Goal: Transaction & Acquisition: Purchase product/service

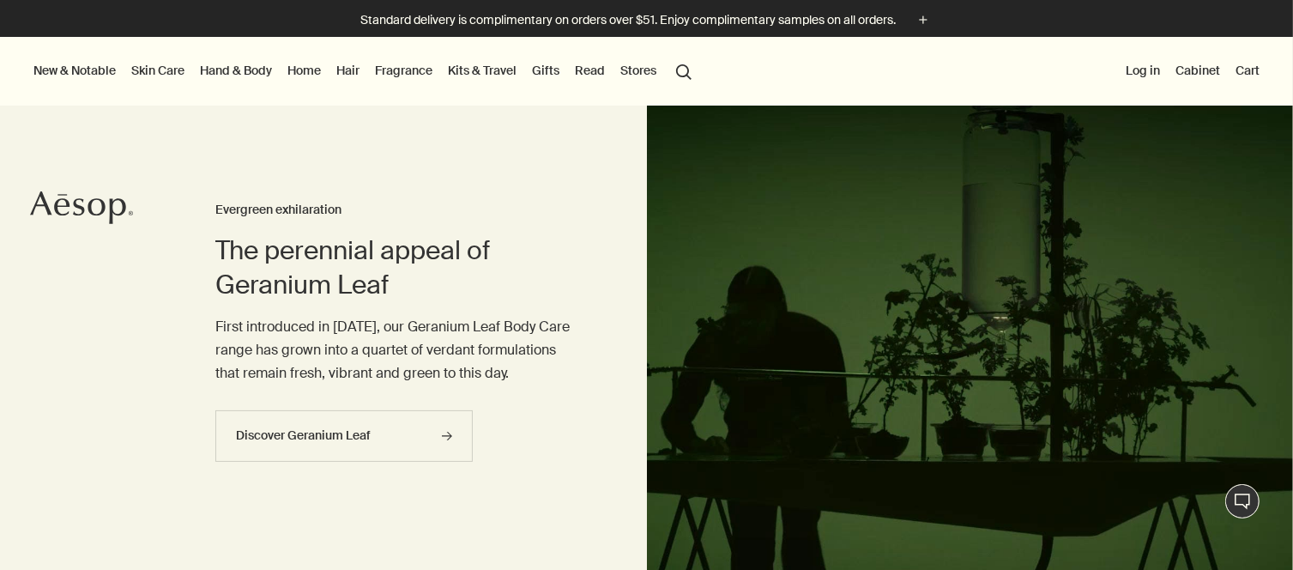
click at [423, 73] on link "Fragrance" at bounding box center [404, 70] width 64 height 22
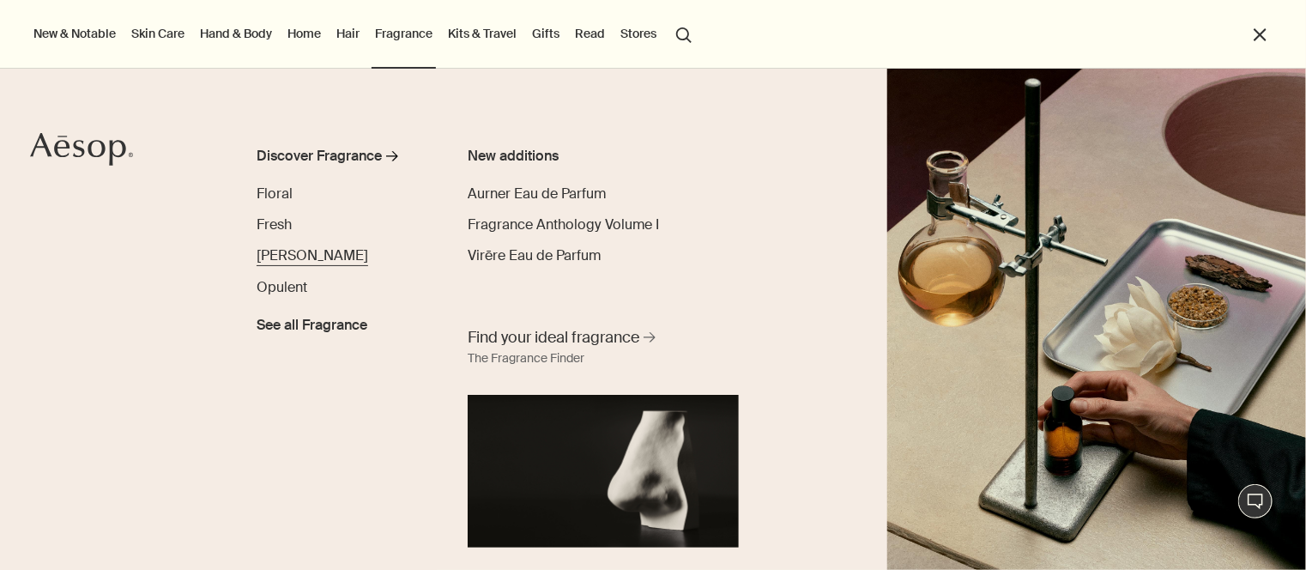
click at [291, 256] on span "[PERSON_NAME]" at bounding box center [313, 255] width 112 height 18
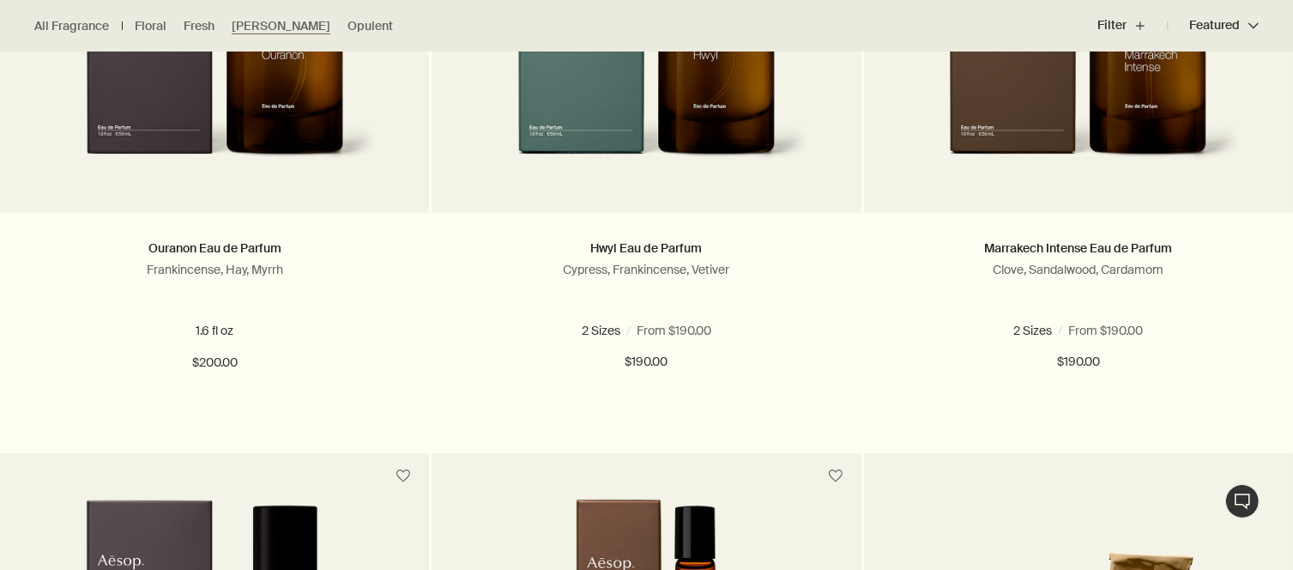
scroll to position [724, 0]
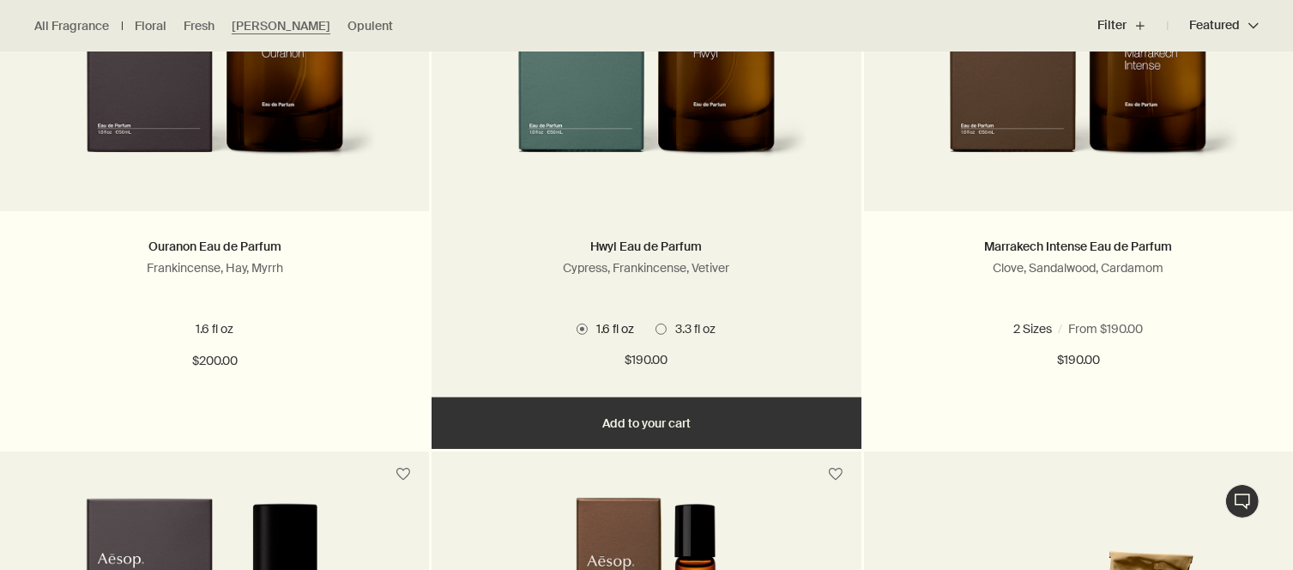
click at [669, 327] on span "3.3 fl oz" at bounding box center [691, 328] width 49 height 15
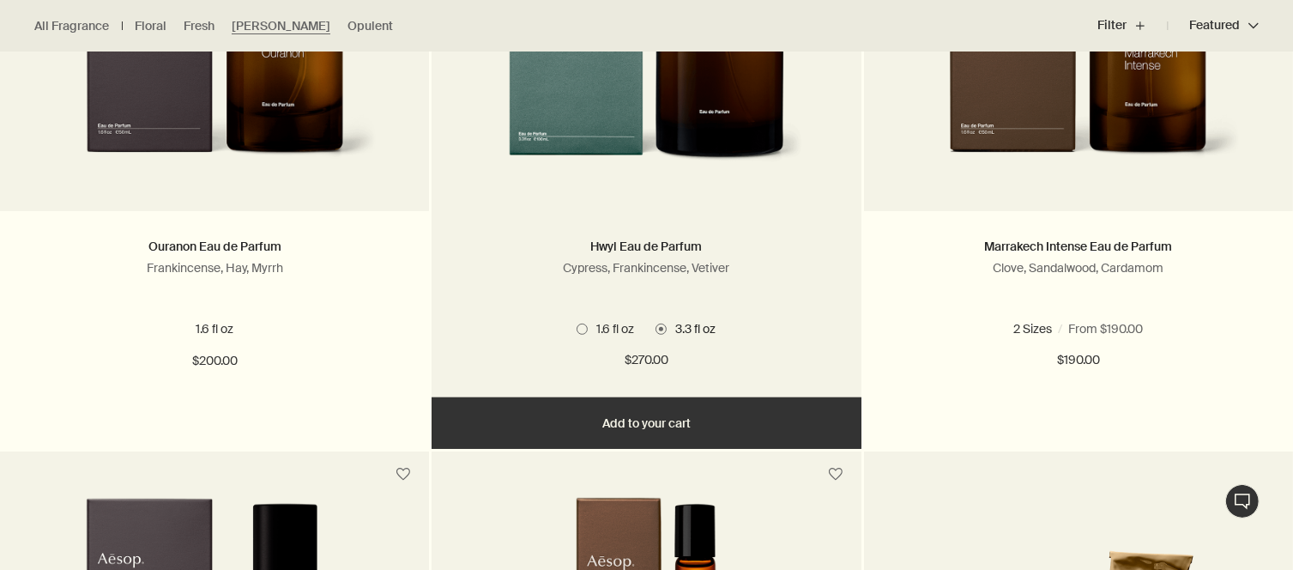
click at [582, 329] on span at bounding box center [582, 329] width 11 height 11
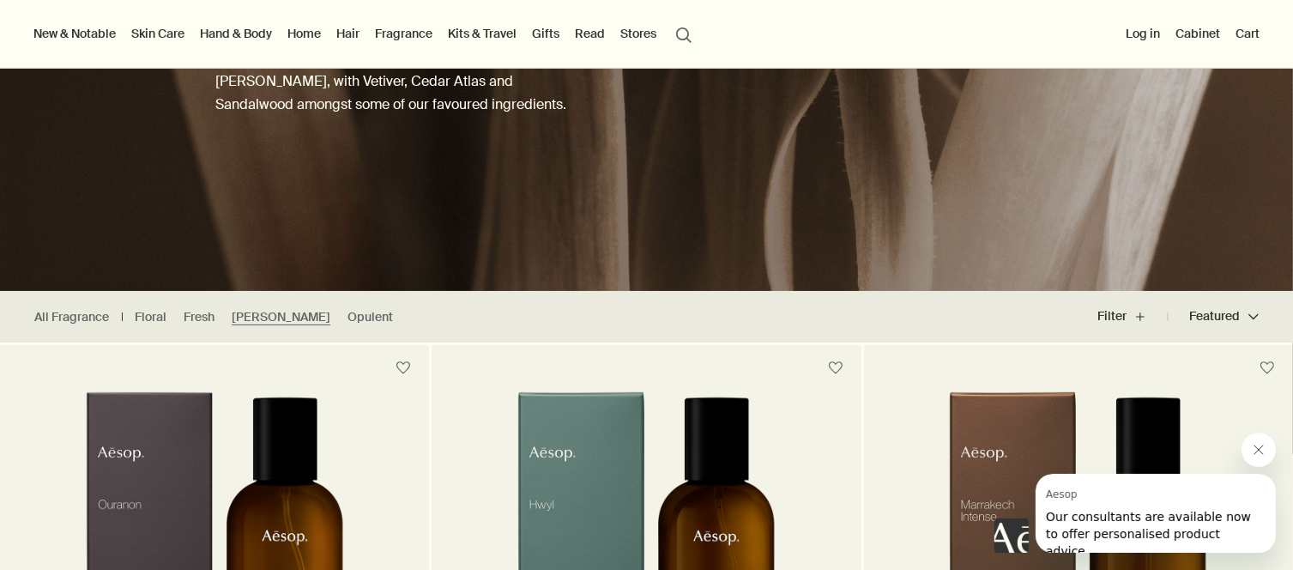
scroll to position [197, 0]
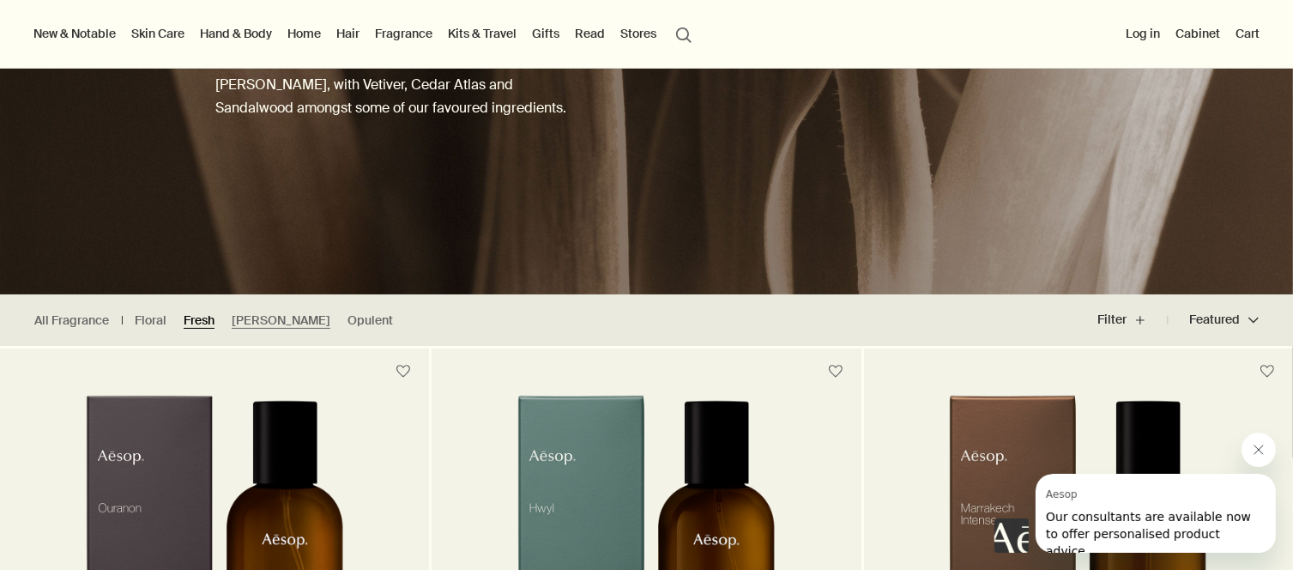
click at [194, 318] on link "Fresh" at bounding box center [199, 320] width 31 height 16
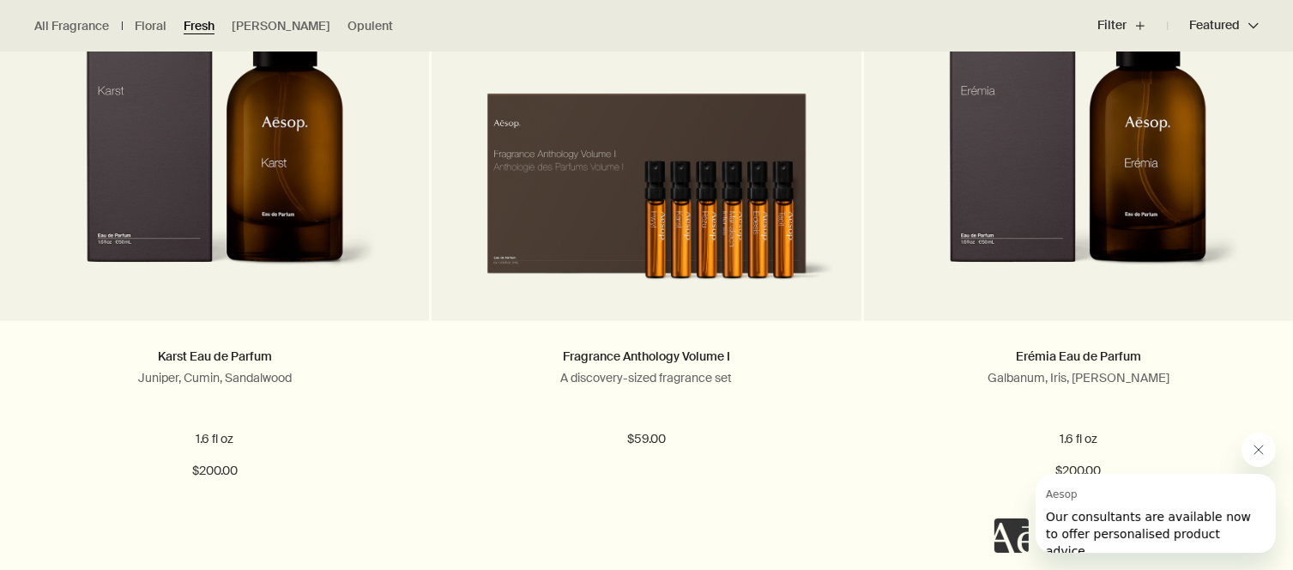
scroll to position [1245, 0]
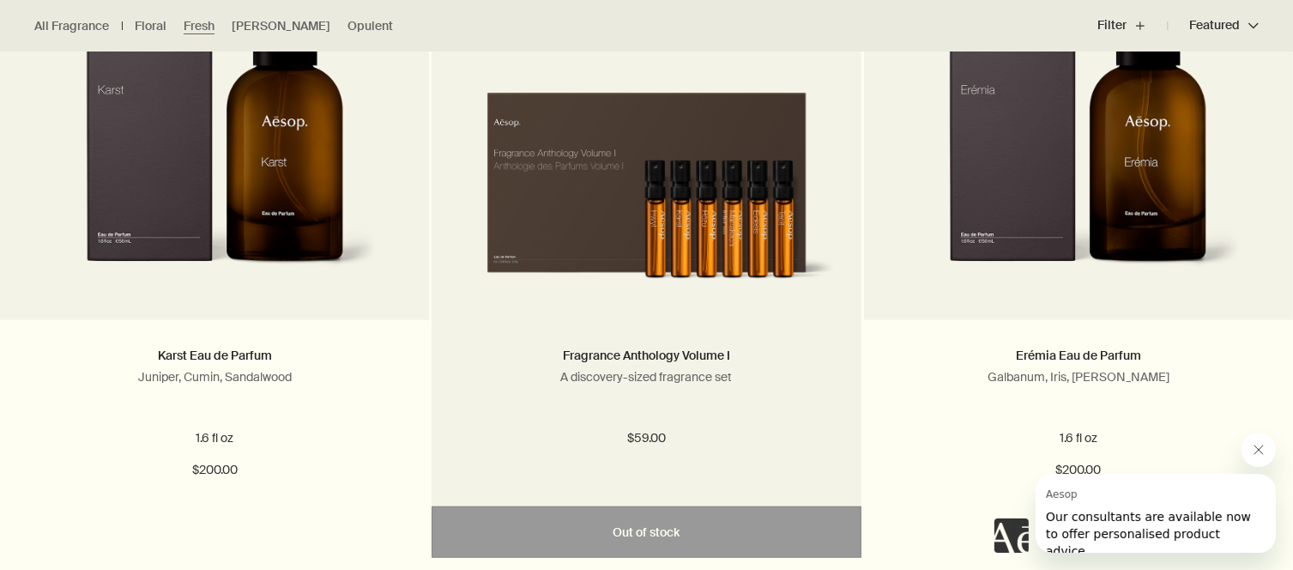
click at [621, 225] on img at bounding box center [646, 179] width 378 height 229
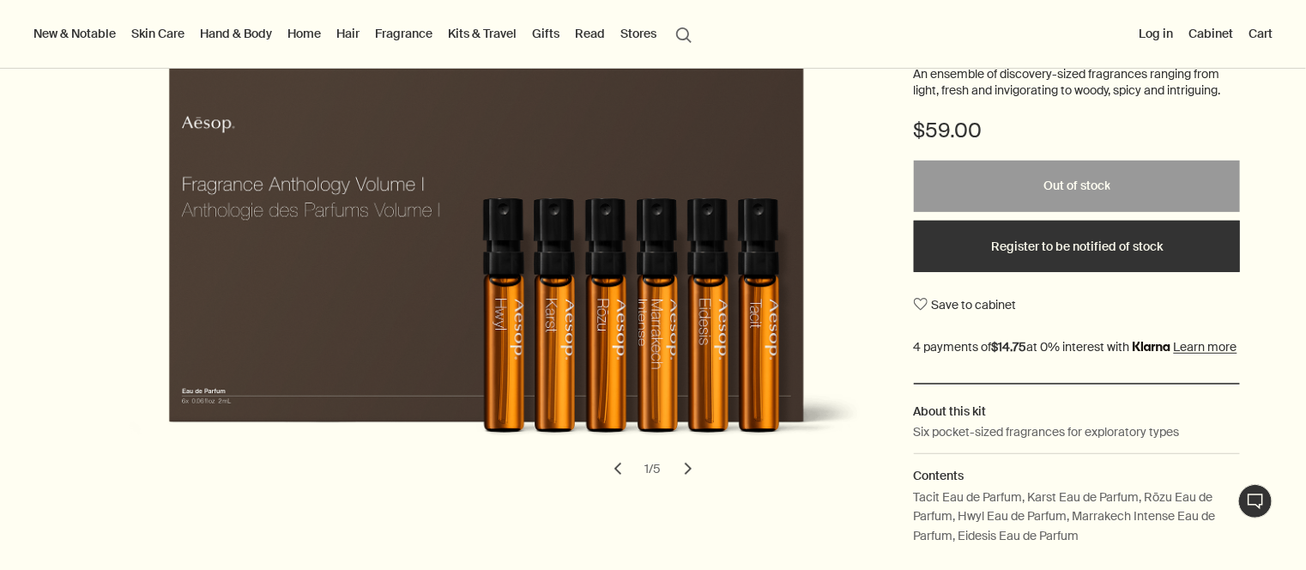
scroll to position [283, 0]
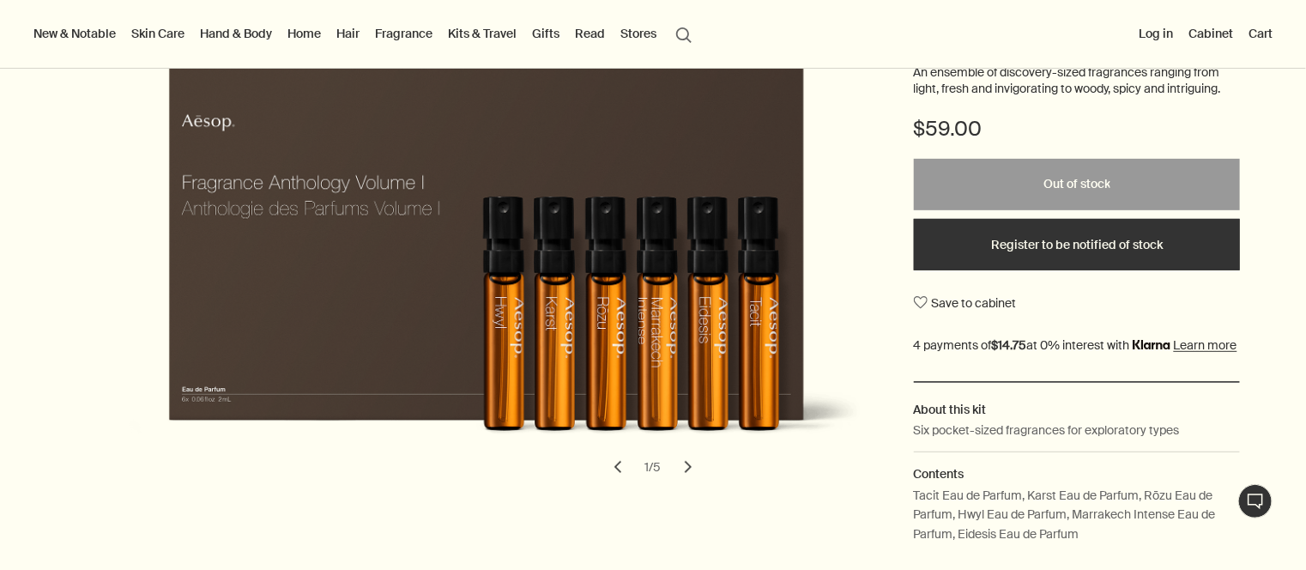
click at [685, 473] on button "chevron" at bounding box center [688, 467] width 38 height 38
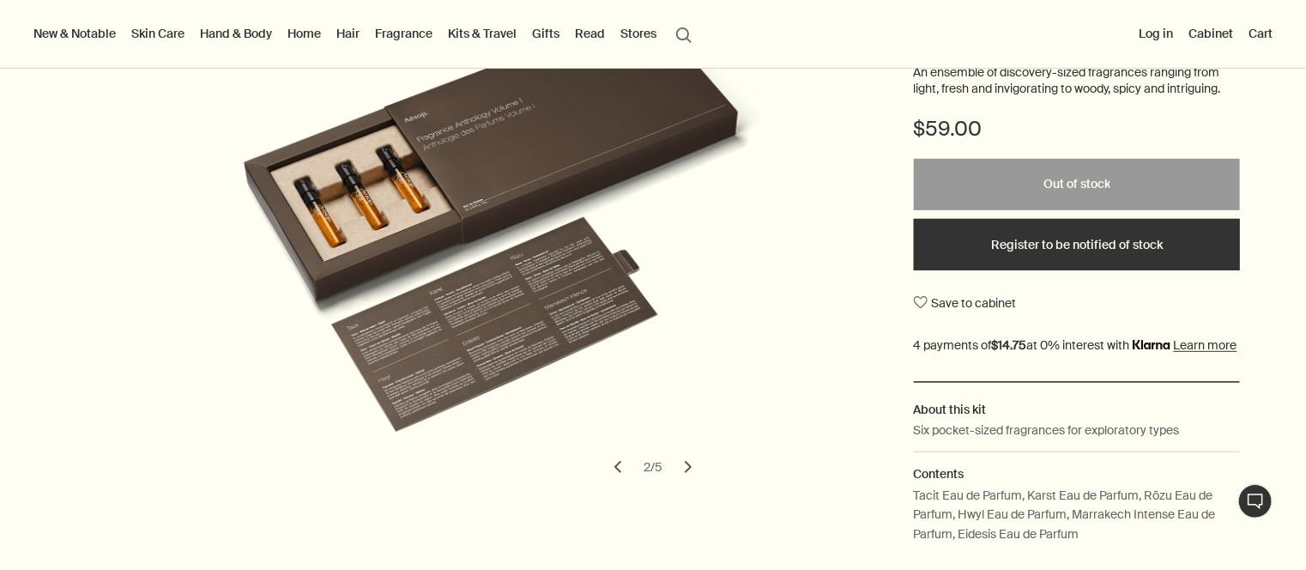
click at [685, 473] on button "chevron" at bounding box center [688, 467] width 38 height 38
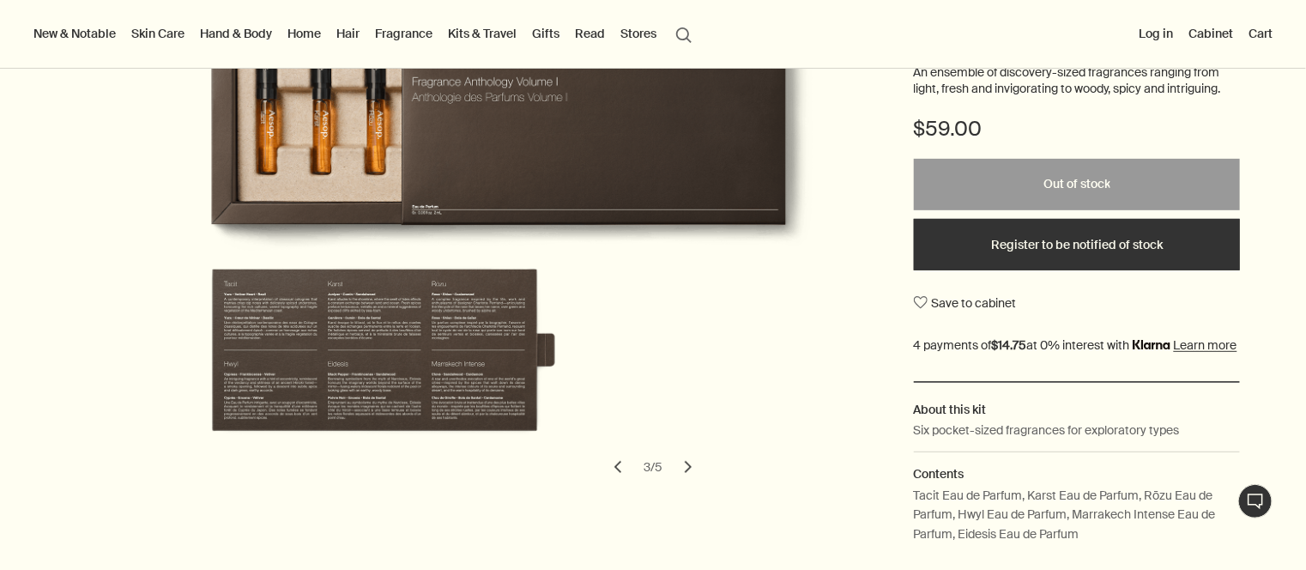
click at [685, 473] on button "chevron" at bounding box center [688, 467] width 38 height 38
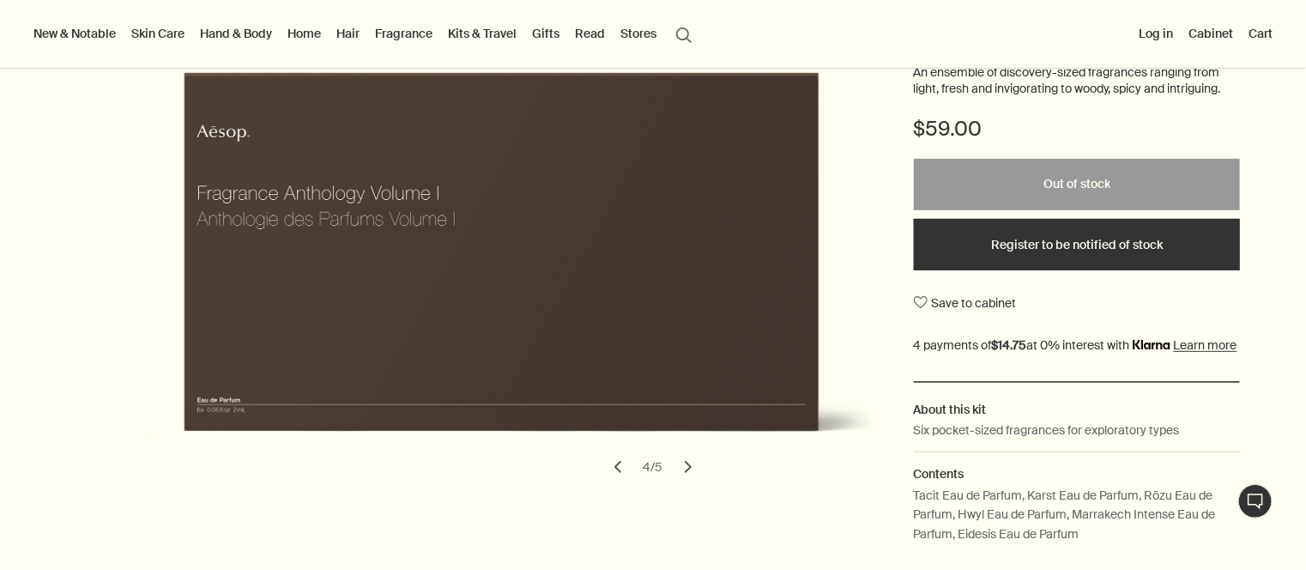
click at [683, 476] on button "chevron" at bounding box center [688, 467] width 38 height 38
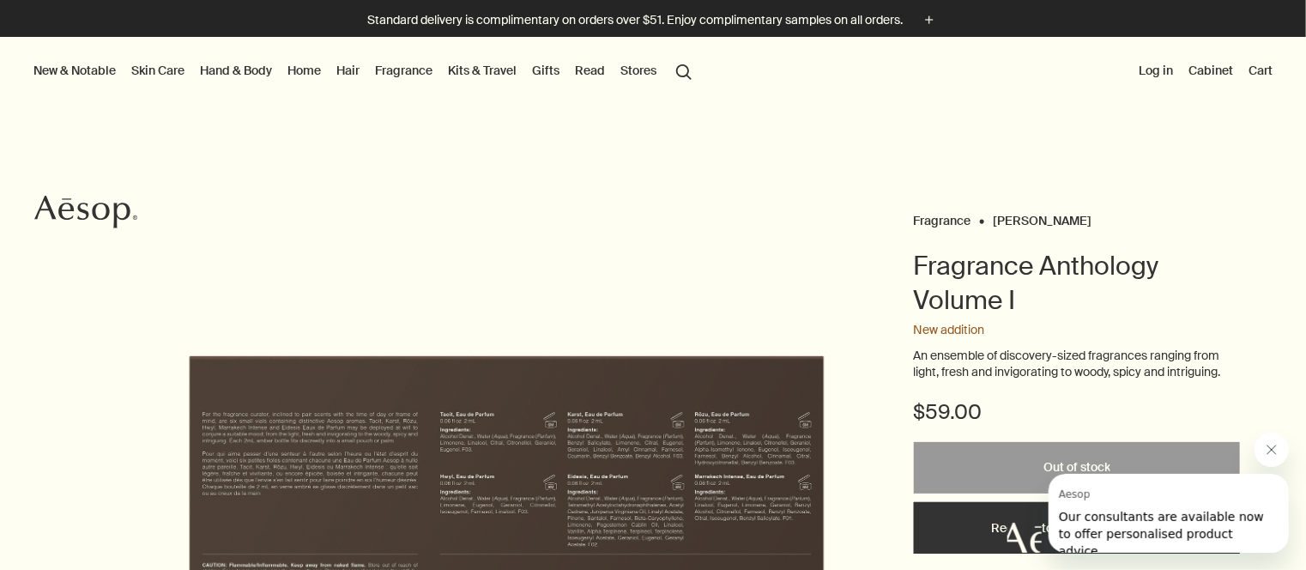
scroll to position [0, 0]
